Goal: Task Accomplishment & Management: Manage account settings

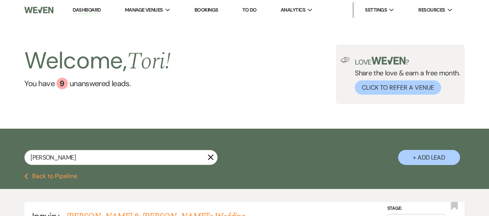
select select "9"
select select "8"
select select "5"
select select "8"
select select "4"
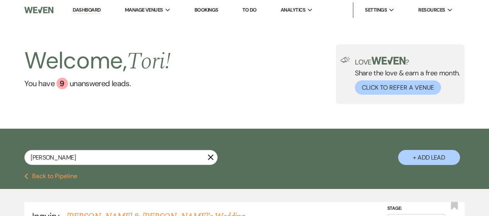
select select "8"
select select "5"
select select "8"
select select "5"
select select "8"
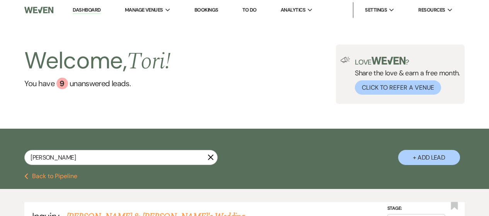
select select "10"
select select "8"
select select "5"
select select "8"
select select "5"
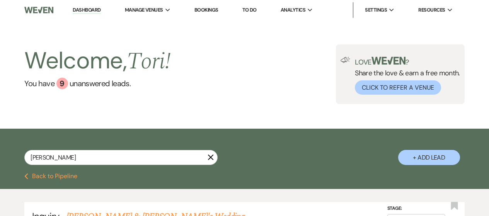
select select "8"
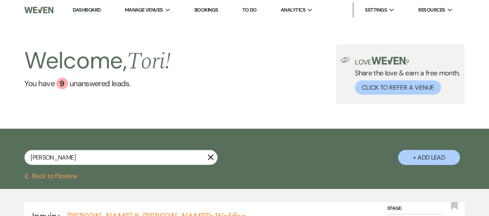
select select "8"
select select "2"
select select "8"
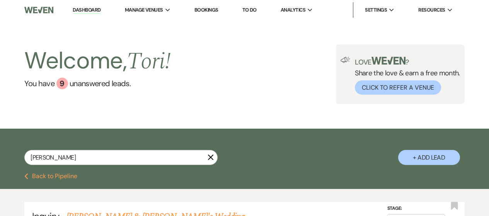
select select "2"
select select "8"
select select "2"
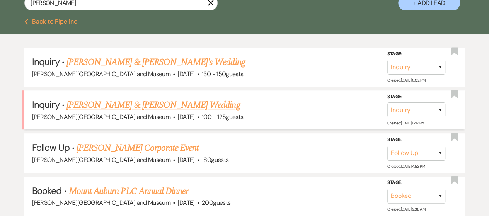
click at [155, 106] on link "[PERSON_NAME] & [PERSON_NAME] Wedding" at bounding box center [153, 105] width 173 height 14
select select "1"
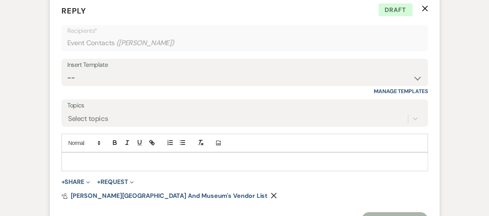
scroll to position [1436, 0]
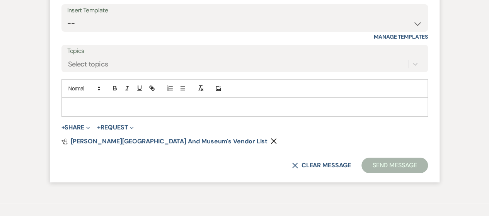
click at [128, 111] on p at bounding box center [245, 107] width 354 height 9
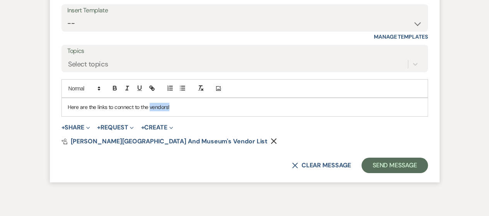
drag, startPoint x: 151, startPoint y: 115, endPoint x: 189, endPoint y: 114, distance: 38.7
click at [189, 111] on p "Here are the links to connect to the vendors!" at bounding box center [245, 107] width 354 height 9
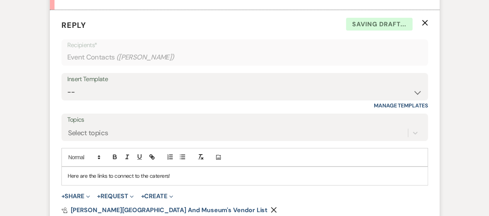
scroll to position [1359, 0]
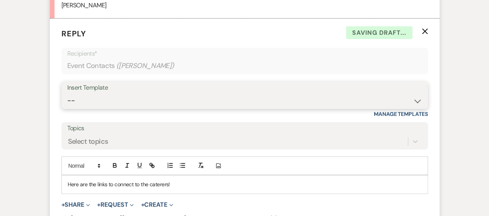
click at [117, 108] on select "-- Weven Planning Portal Introduction (Booked Events) Checking In Planning Foll…" at bounding box center [244, 100] width 355 height 15
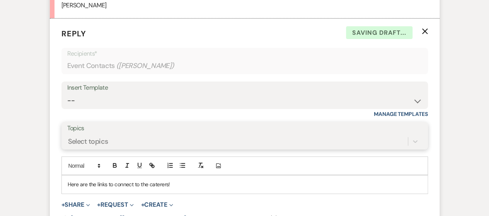
click at [117, 147] on div "Select topics" at bounding box center [244, 141] width 355 height 15
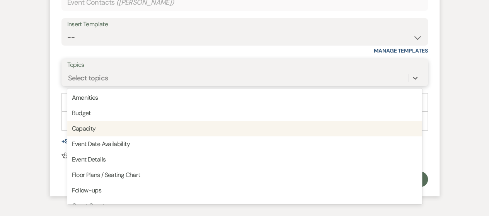
scroll to position [1423, 0]
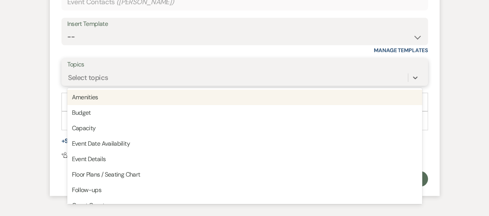
click at [98, 82] on div "Select topics" at bounding box center [88, 78] width 40 height 10
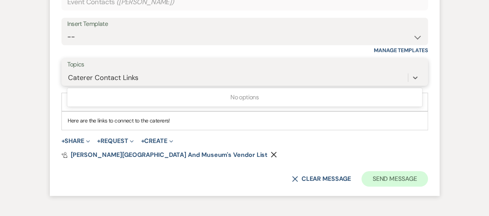
type input "Caterer Contact Links"
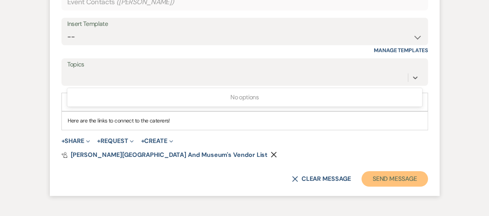
click at [405, 187] on button "Send Message" at bounding box center [395, 178] width 66 height 15
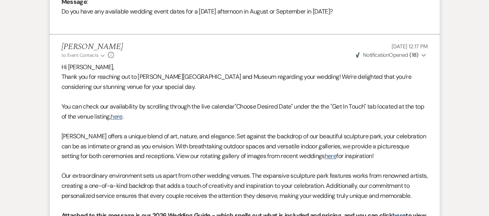
scroll to position [0, 0]
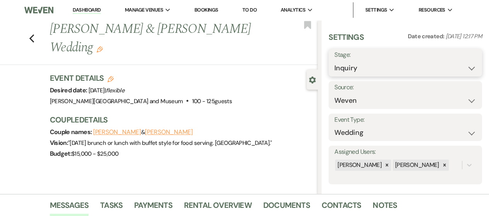
click at [353, 63] on select "Inquiry Follow Up Tour Requested Tour Confirmed Toured Proposal Sent Booked Lost" at bounding box center [406, 68] width 142 height 15
select select "2"
click at [335, 61] on select "Inquiry Follow Up Tour Requested Tour Confirmed Toured Proposal Sent Booked Lost" at bounding box center [406, 68] width 142 height 15
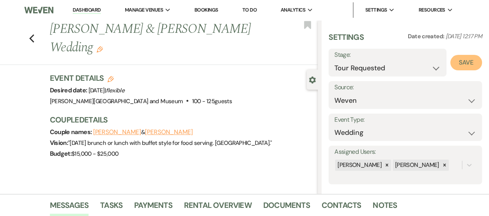
click at [458, 63] on button "Save" at bounding box center [467, 62] width 32 height 15
click at [90, 9] on link "Dashboard" at bounding box center [87, 10] width 28 height 7
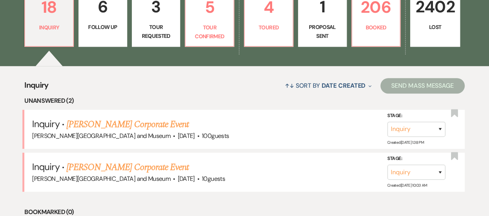
scroll to position [193, 0]
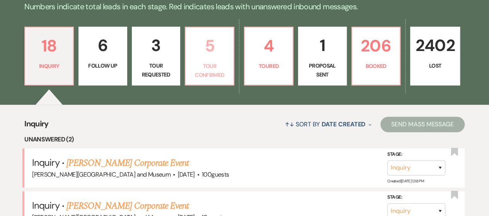
click at [211, 72] on p "Tour Confirmed" at bounding box center [209, 70] width 39 height 17
select select "4"
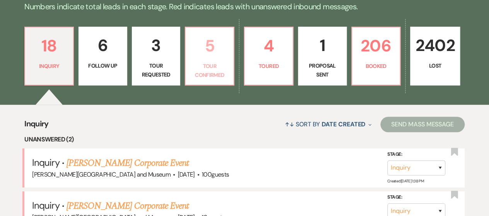
select select "4"
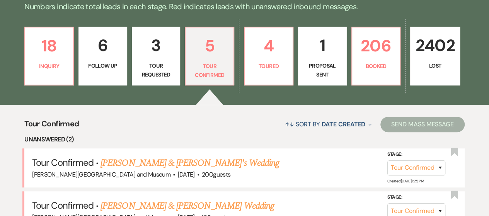
scroll to position [232, 0]
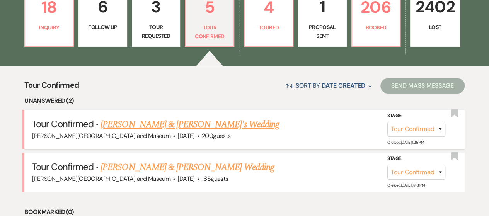
click at [176, 121] on link "[PERSON_NAME] & [PERSON_NAME]'s Wedding" at bounding box center [190, 125] width 179 height 14
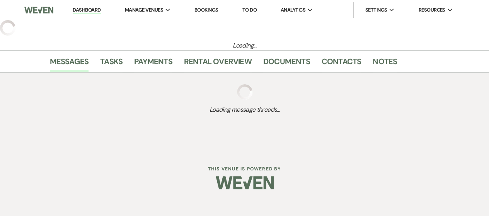
select select "4"
select select "5"
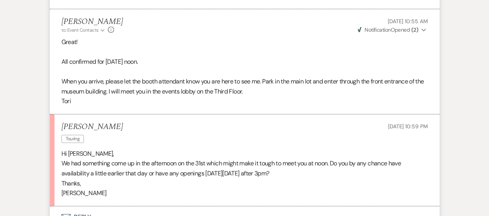
scroll to position [1238, 0]
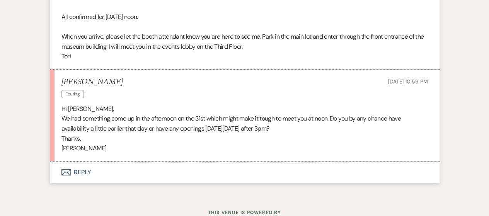
click at [79, 181] on button "Envelope Reply" at bounding box center [245, 173] width 390 height 22
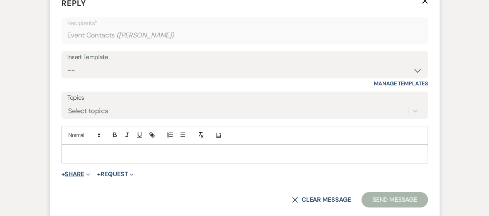
scroll to position [1414, 0]
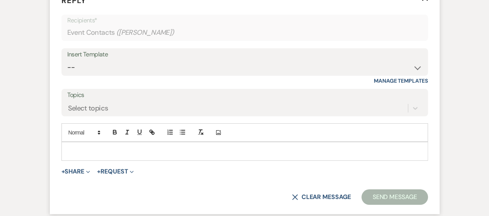
click at [83, 155] on p at bounding box center [245, 151] width 354 height 9
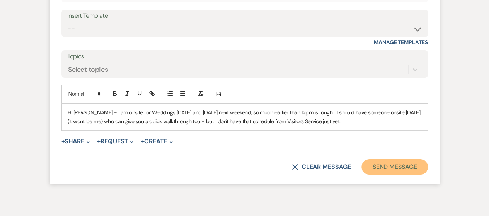
click at [375, 174] on button "Send Message" at bounding box center [395, 166] width 66 height 15
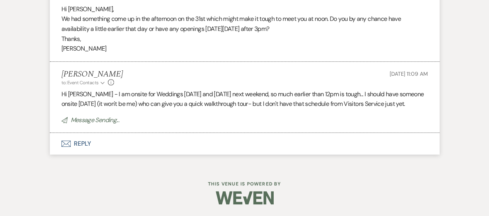
scroll to position [0, 0]
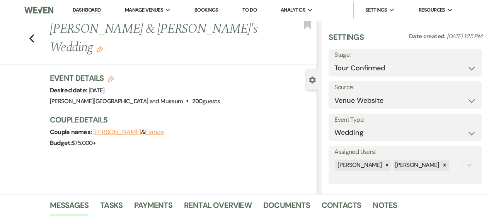
click at [92, 9] on link "Dashboard" at bounding box center [87, 10] width 28 height 7
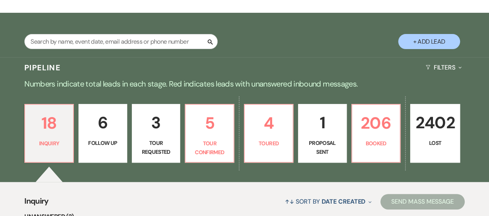
scroll to position [193, 0]
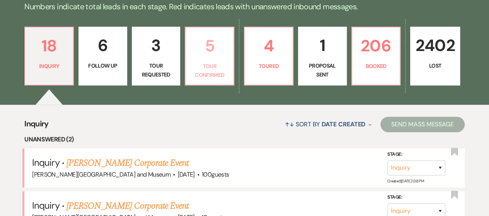
click at [198, 71] on p "Tour Confirmed" at bounding box center [209, 70] width 39 height 17
select select "4"
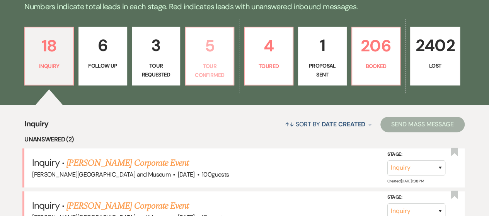
select select "4"
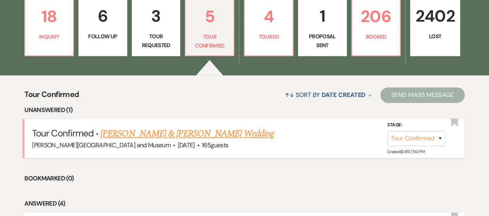
scroll to position [232, 0]
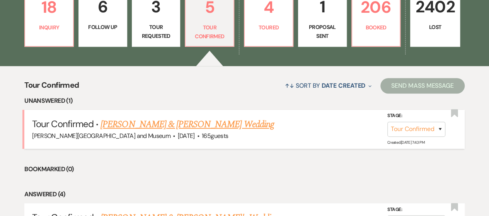
click at [198, 120] on link "[PERSON_NAME] & [PERSON_NAME] Wedding" at bounding box center [187, 125] width 173 height 14
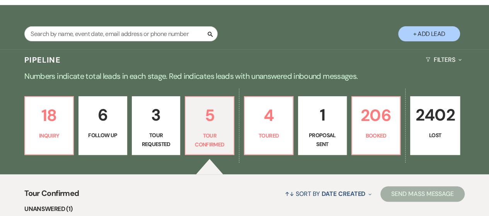
select select "4"
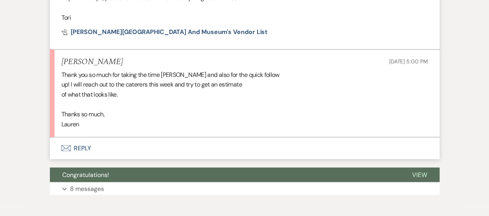
scroll to position [605, 0]
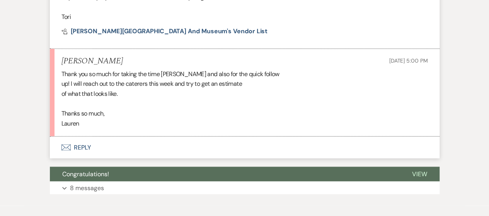
click at [76, 143] on button "Envelope Reply" at bounding box center [245, 148] width 390 height 22
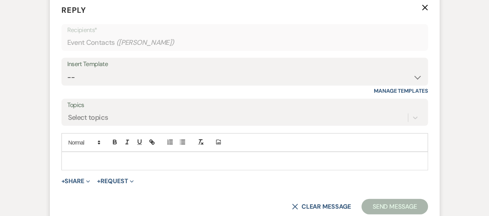
scroll to position [747, 0]
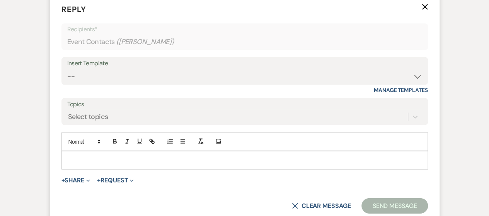
click at [111, 157] on p at bounding box center [245, 160] width 354 height 9
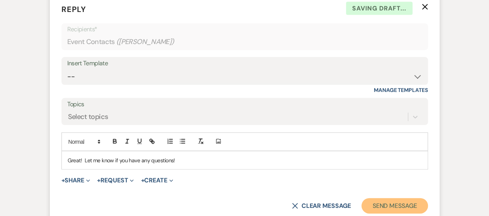
click at [375, 204] on button "Send Message" at bounding box center [395, 205] width 66 height 15
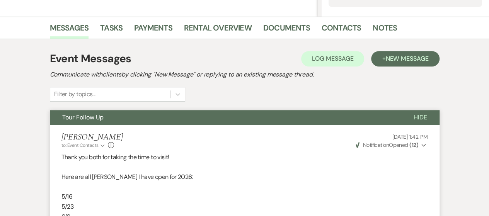
scroll to position [0, 0]
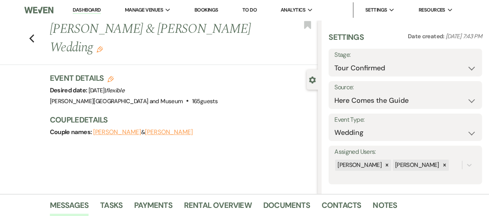
click at [76, 10] on link "Dashboard" at bounding box center [87, 10] width 28 height 7
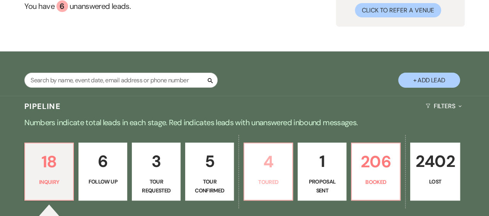
click at [265, 156] on p "4" at bounding box center [268, 162] width 39 height 26
select select "5"
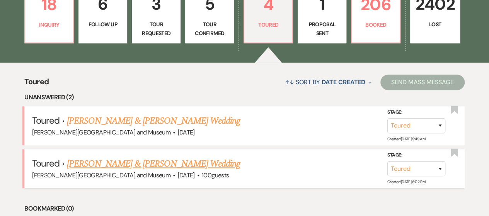
scroll to position [193, 0]
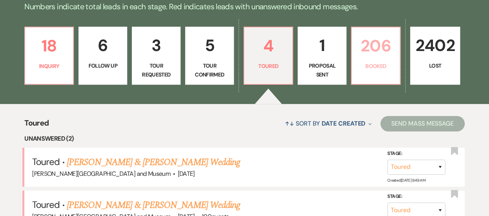
click at [373, 51] on p "206" at bounding box center [376, 46] width 39 height 26
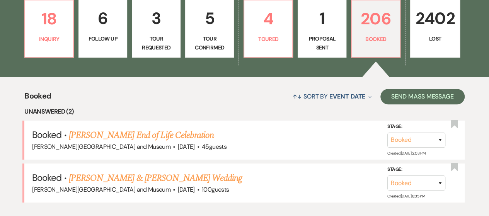
scroll to position [271, 0]
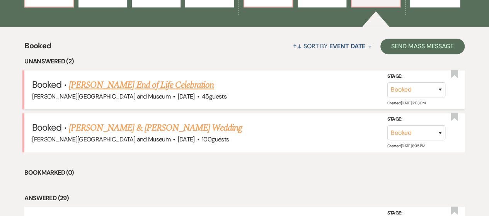
click at [163, 85] on link "[PERSON_NAME] End of Life Celebration" at bounding box center [141, 85] width 145 height 14
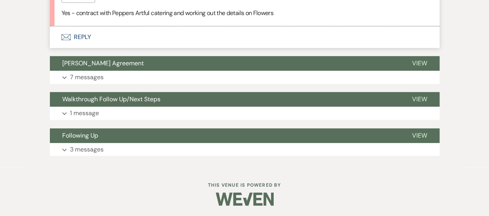
scroll to position [260, 0]
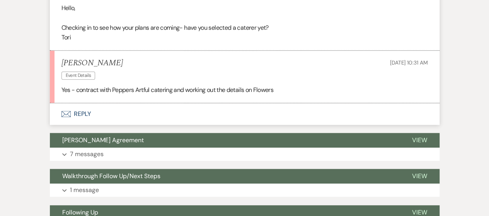
click at [70, 115] on icon "Envelope" at bounding box center [65, 114] width 9 height 6
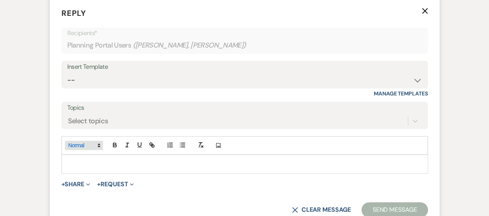
scroll to position [369, 0]
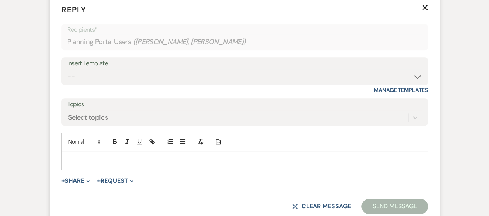
click at [89, 160] on p at bounding box center [245, 160] width 354 height 9
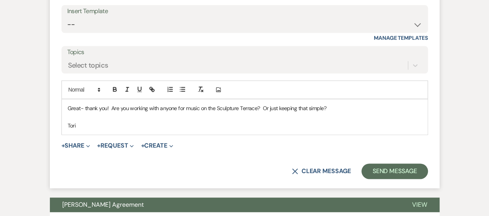
scroll to position [446, 0]
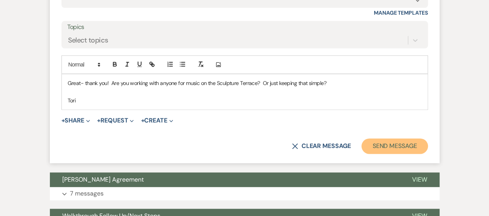
click at [387, 142] on button "Send Message" at bounding box center [395, 145] width 66 height 15
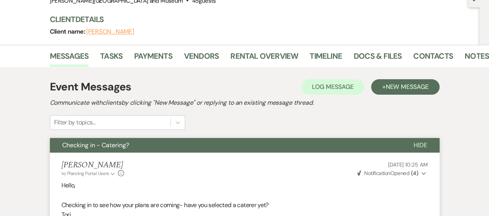
scroll to position [0, 0]
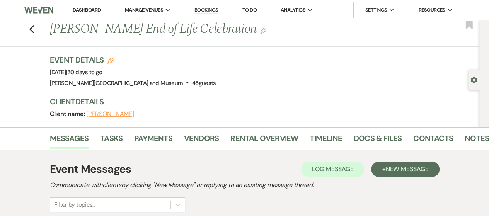
click at [85, 9] on link "Dashboard" at bounding box center [87, 10] width 28 height 7
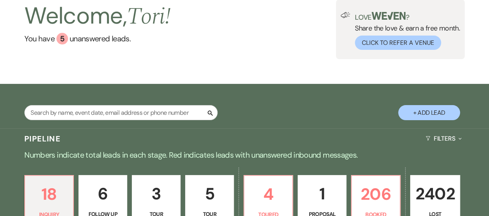
scroll to position [77, 0]
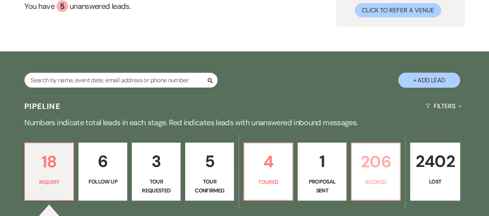
click at [390, 178] on p "Booked" at bounding box center [376, 182] width 39 height 9
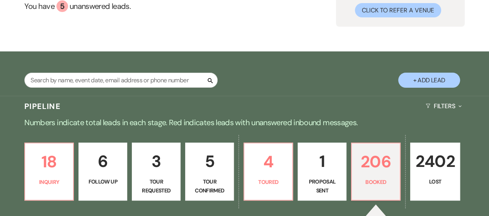
scroll to position [232, 0]
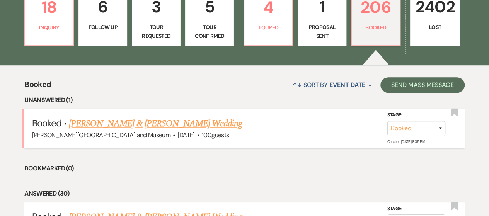
click at [97, 123] on link "[PERSON_NAME] & [PERSON_NAME] Wedding" at bounding box center [155, 124] width 173 height 14
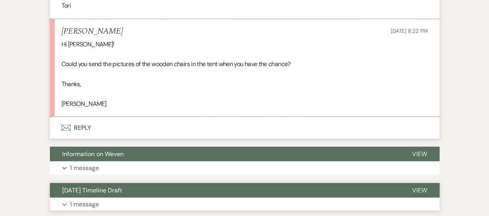
scroll to position [696, 0]
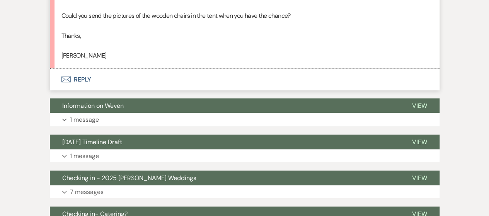
click at [68, 76] on icon "Envelope" at bounding box center [65, 79] width 9 height 6
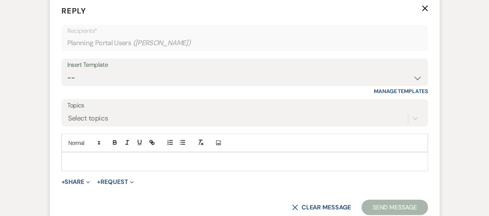
scroll to position [770, 0]
click at [92, 157] on p at bounding box center [245, 161] width 354 height 9
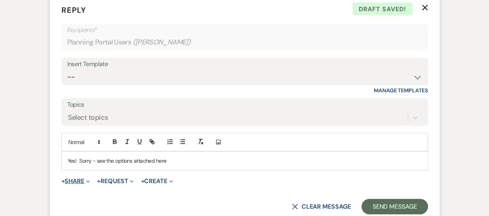
click at [76, 181] on button "+ Share Expand" at bounding box center [75, 181] width 29 height 6
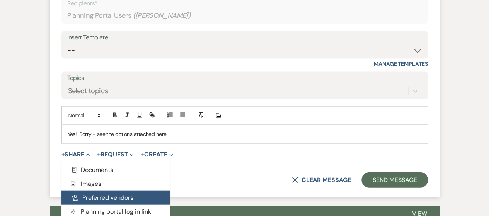
scroll to position [808, 0]
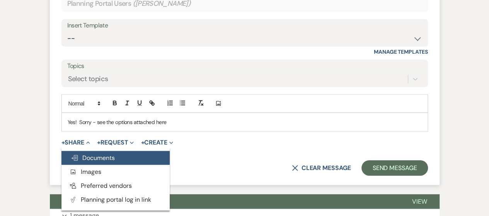
click at [86, 151] on button "Doc Upload Documents" at bounding box center [115, 158] width 108 height 14
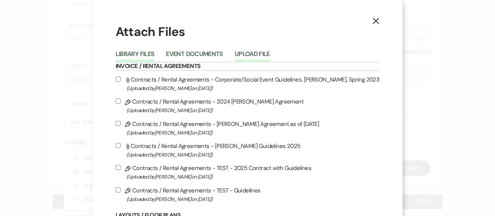
click at [262, 55] on button "Upload File" at bounding box center [252, 56] width 35 height 11
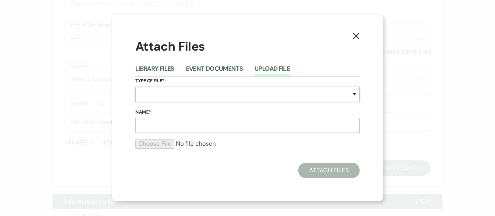
click at [213, 97] on select "Special Event Insurance Vendor Certificate of Insurance Contracts / Rental Agre…" at bounding box center [247, 94] width 224 height 15
select select "0"
click at [135, 87] on select "Special Event Insurance Vendor Certificate of Insurance Contracts / Rental Agre…" at bounding box center [247, 94] width 224 height 15
click at [156, 126] on input "Name*" at bounding box center [247, 125] width 224 height 15
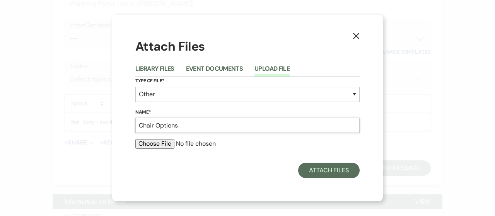
type input "Chair Options"
click at [153, 147] on input "file" at bounding box center [247, 143] width 224 height 9
type input "C:\fakepath\Chair Options for [DATE].pdf"
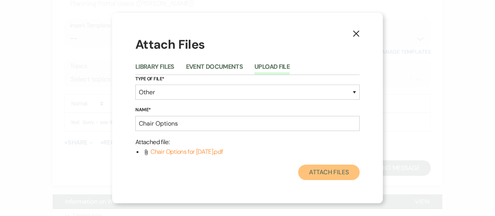
click at [333, 167] on button "Attach Files" at bounding box center [328, 172] width 61 height 15
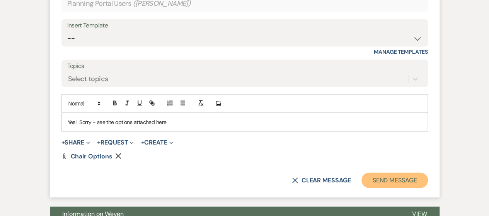
click at [391, 181] on button "Send Message" at bounding box center [395, 180] width 66 height 15
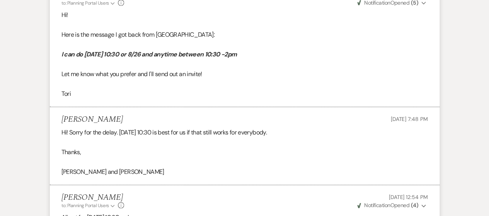
scroll to position [0, 0]
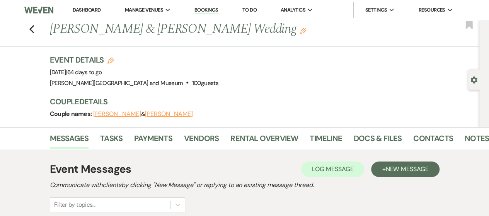
click at [81, 8] on link "Dashboard" at bounding box center [87, 10] width 28 height 7
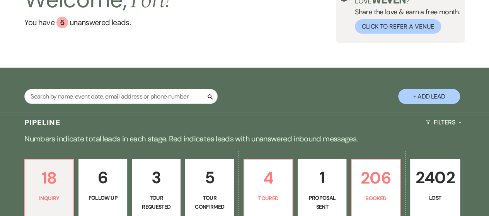
scroll to position [116, 0]
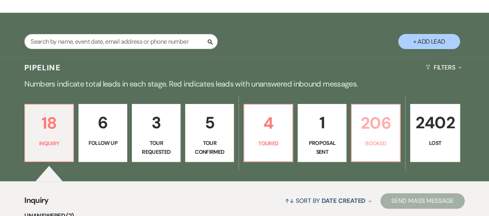
click at [379, 137] on link "206 Booked" at bounding box center [376, 133] width 50 height 58
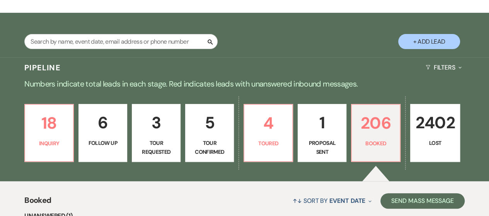
scroll to position [232, 0]
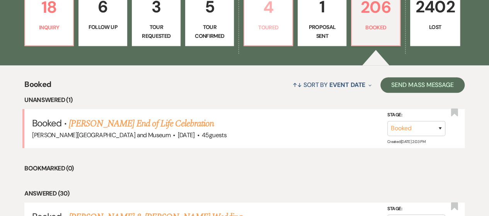
click at [252, 19] on p "4" at bounding box center [268, 7] width 39 height 26
select select "5"
